Goal: Information Seeking & Learning: Learn about a topic

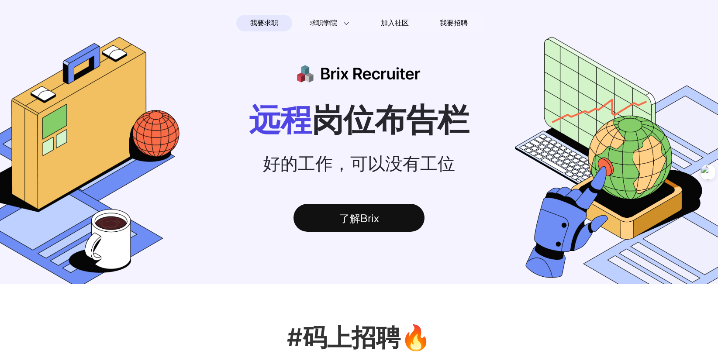
click at [266, 19] on span "我要求职" at bounding box center [264, 23] width 28 height 14
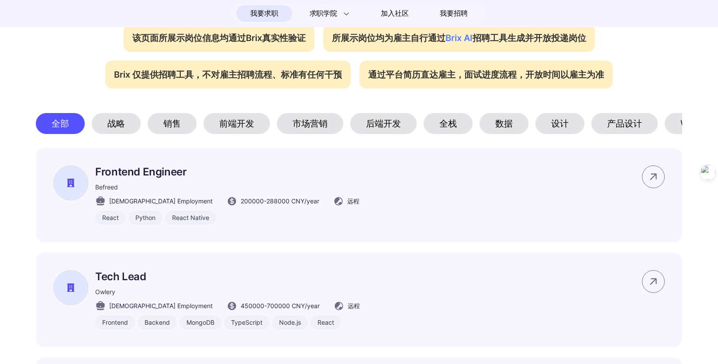
scroll to position [393, 0]
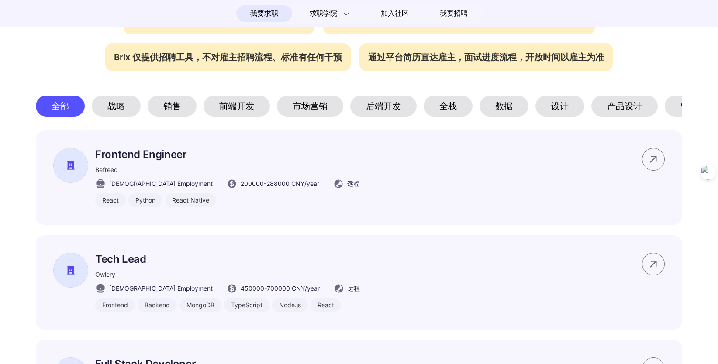
click at [495, 114] on div "数据" at bounding box center [503, 106] width 49 height 21
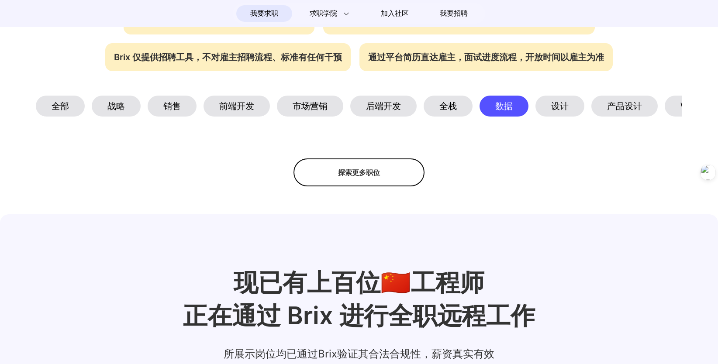
click at [441, 98] on section "#码上招聘🔥 我们与这些组织一起，为[DEMOGRAPHIC_DATA]工作者带来全球工作可能性。 该页面所展示岗位信息均通过Brix真实性验证 所展示岗位均…" at bounding box center [359, 38] width 718 height 295
click at [442, 103] on div "全栈" at bounding box center [447, 106] width 49 height 21
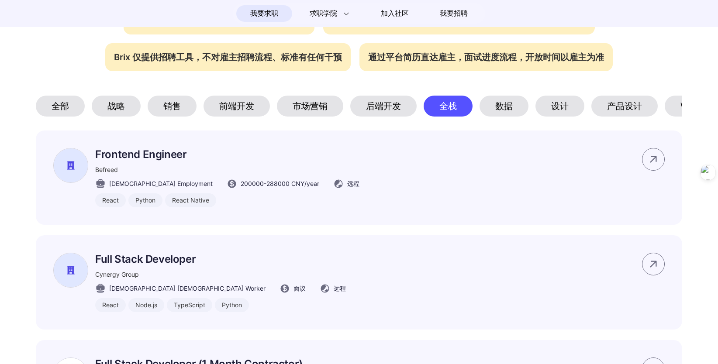
click at [391, 113] on div "后端开发" at bounding box center [383, 106] width 66 height 21
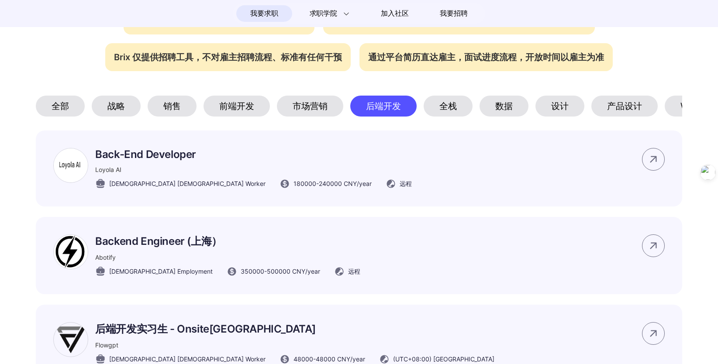
click at [320, 112] on div "市场营销" at bounding box center [310, 106] width 66 height 21
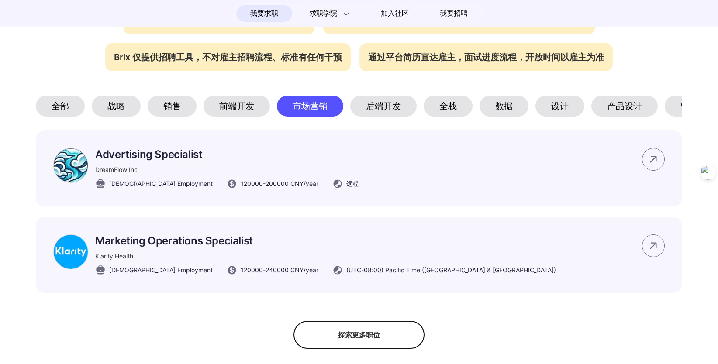
click at [240, 112] on div "前端开发" at bounding box center [236, 106] width 66 height 21
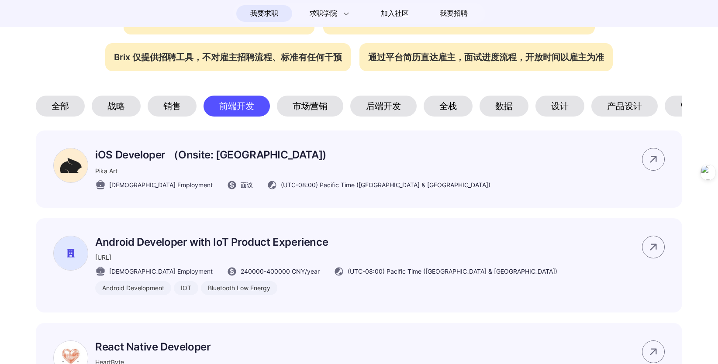
click at [185, 113] on div "销售" at bounding box center [172, 106] width 49 height 21
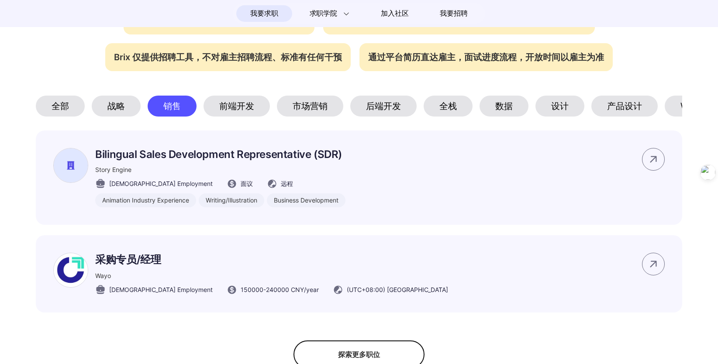
click at [127, 113] on div "战略" at bounding box center [116, 106] width 49 height 21
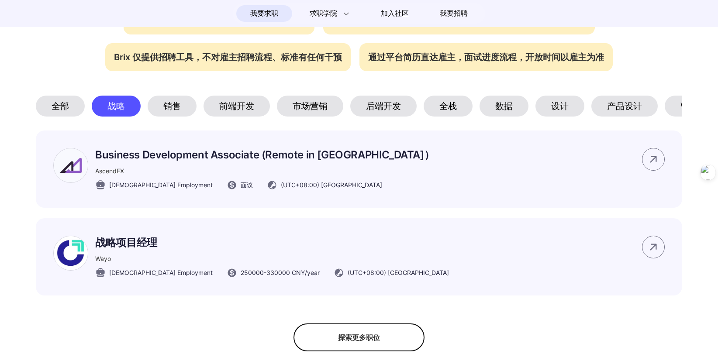
click at [104, 112] on div "战略" at bounding box center [116, 106] width 49 height 21
click at [72, 112] on div "全部" at bounding box center [60, 106] width 49 height 21
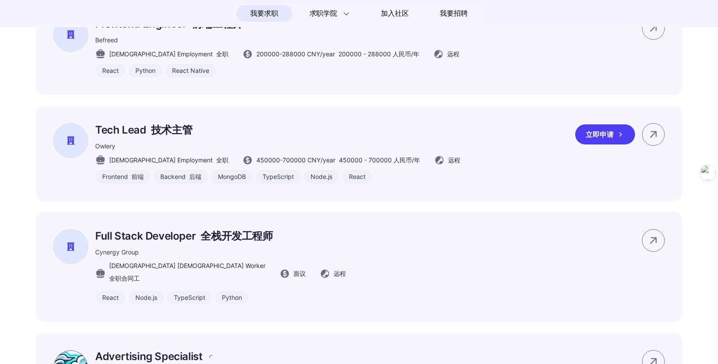
scroll to position [786, 0]
